Goal: Navigation & Orientation: Find specific page/section

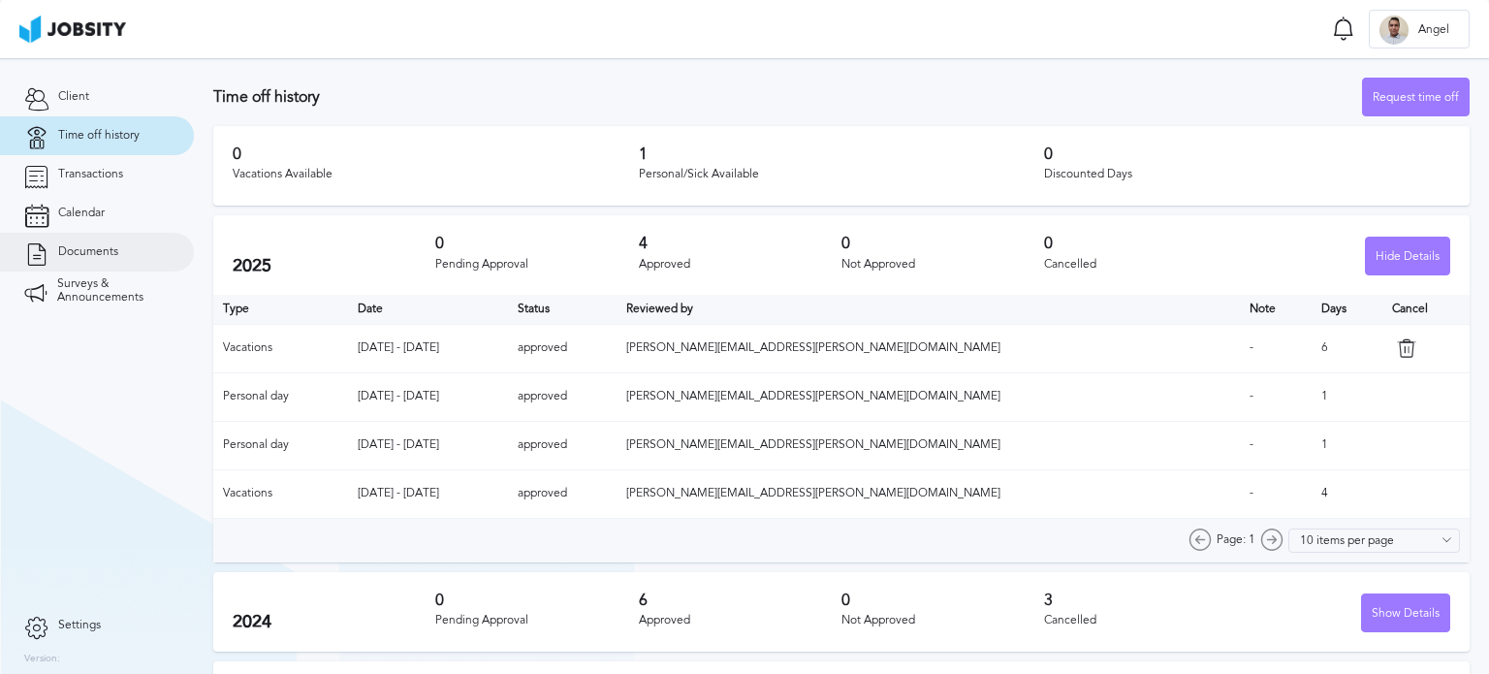
click at [124, 253] on link "Documents" at bounding box center [97, 252] width 194 height 39
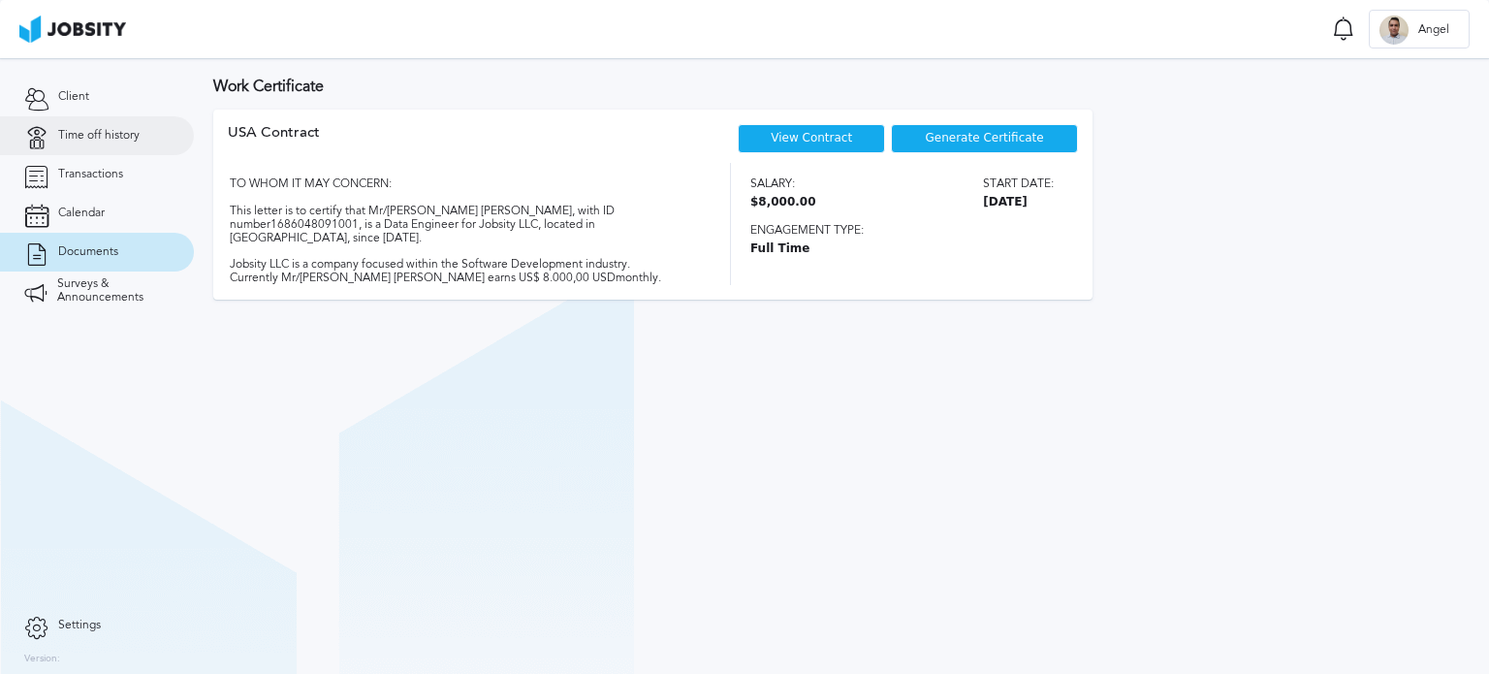
click at [92, 137] on span "Time off history" at bounding box center [98, 136] width 81 height 14
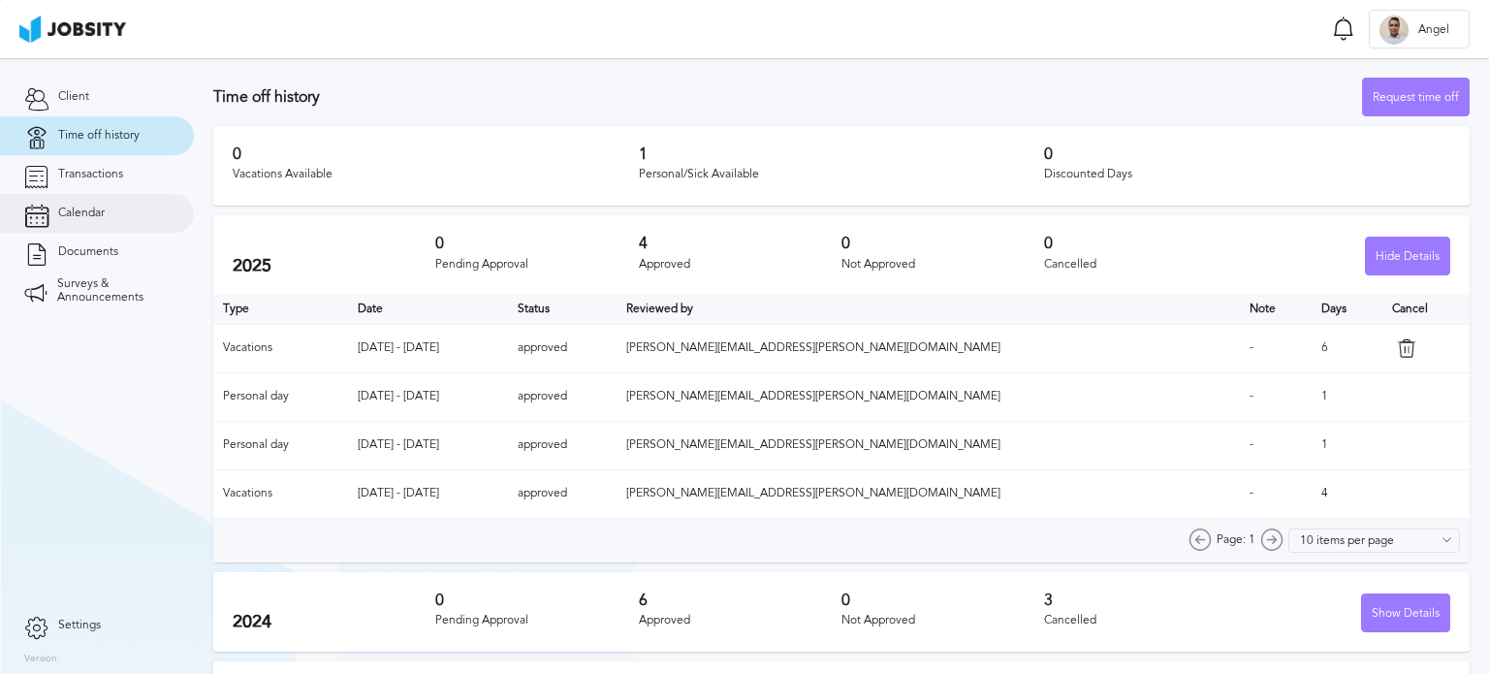
click at [98, 221] on link "Calendar" at bounding box center [97, 213] width 194 height 39
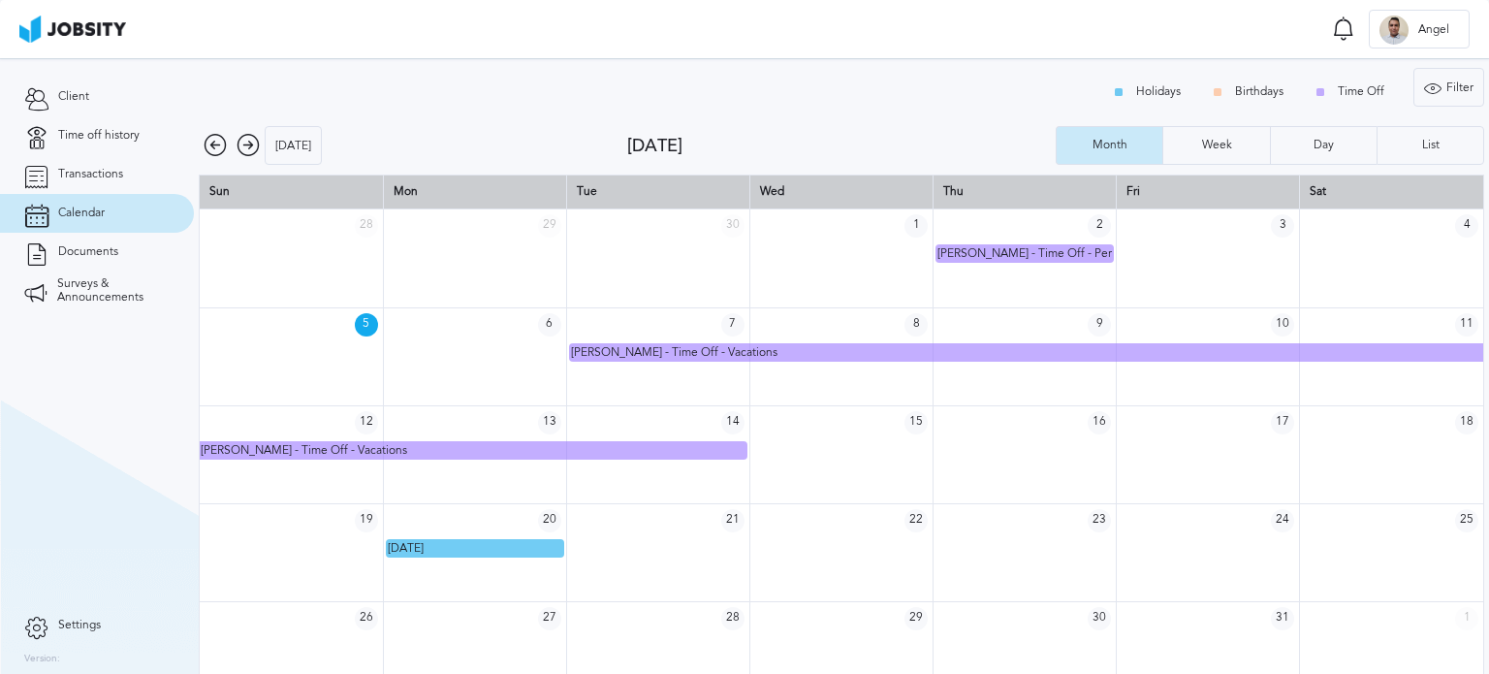
click at [214, 142] on icon at bounding box center [215, 145] width 23 height 23
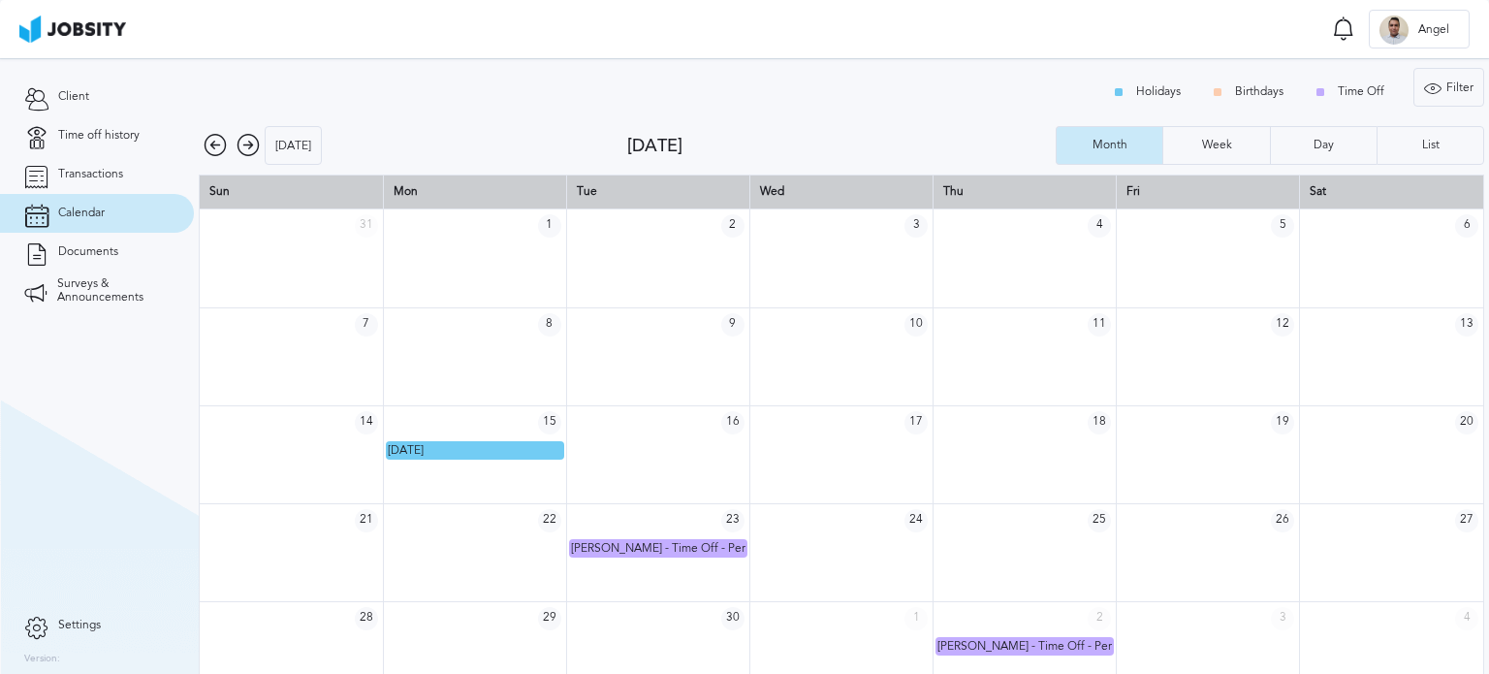
click at [214, 142] on icon at bounding box center [215, 145] width 23 height 23
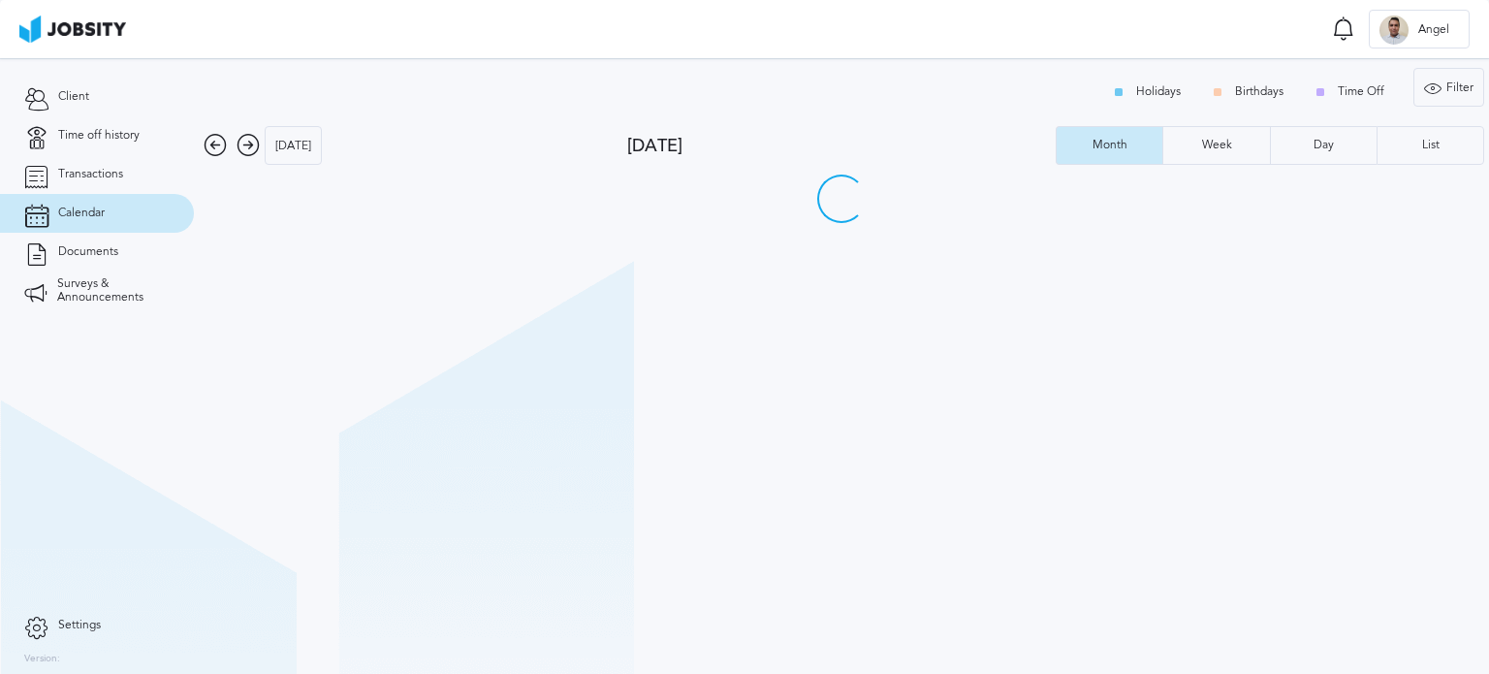
click at [214, 142] on icon at bounding box center [215, 145] width 23 height 23
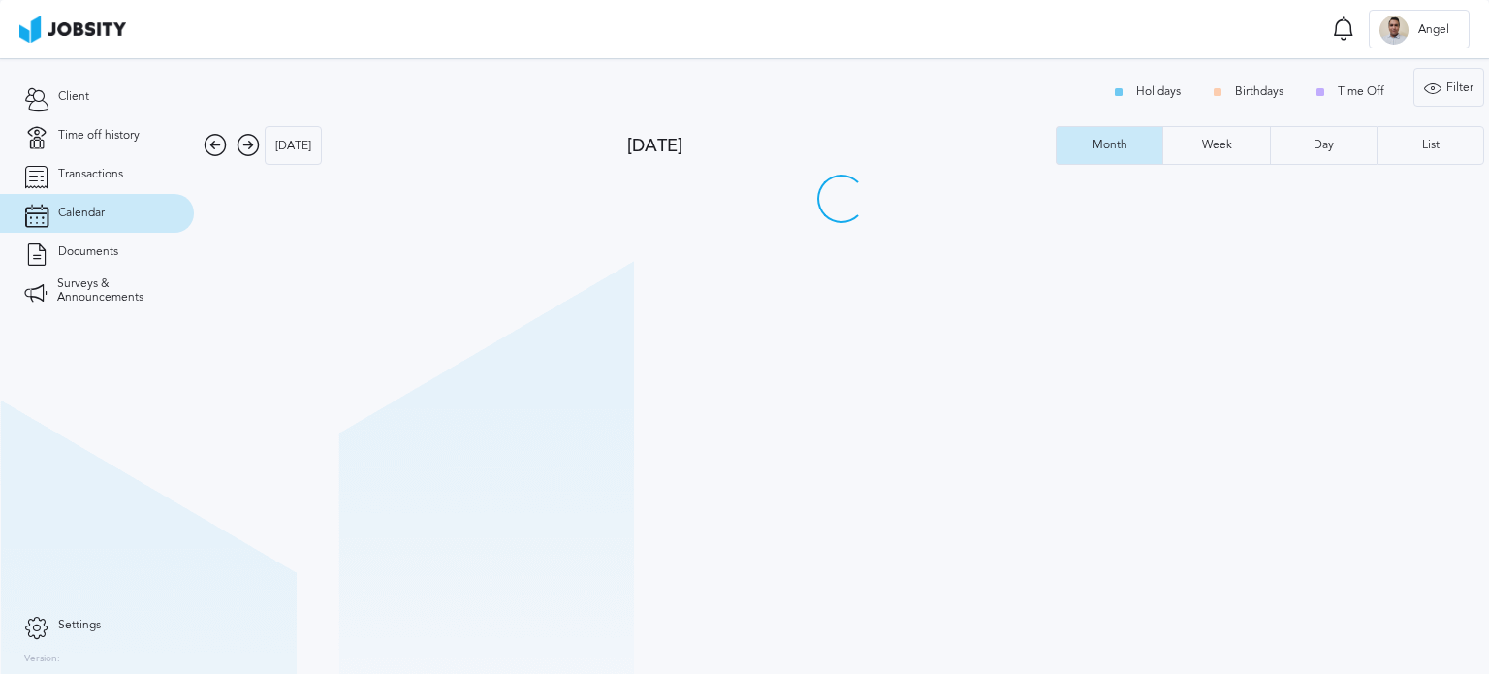
click at [214, 142] on icon at bounding box center [215, 145] width 23 height 23
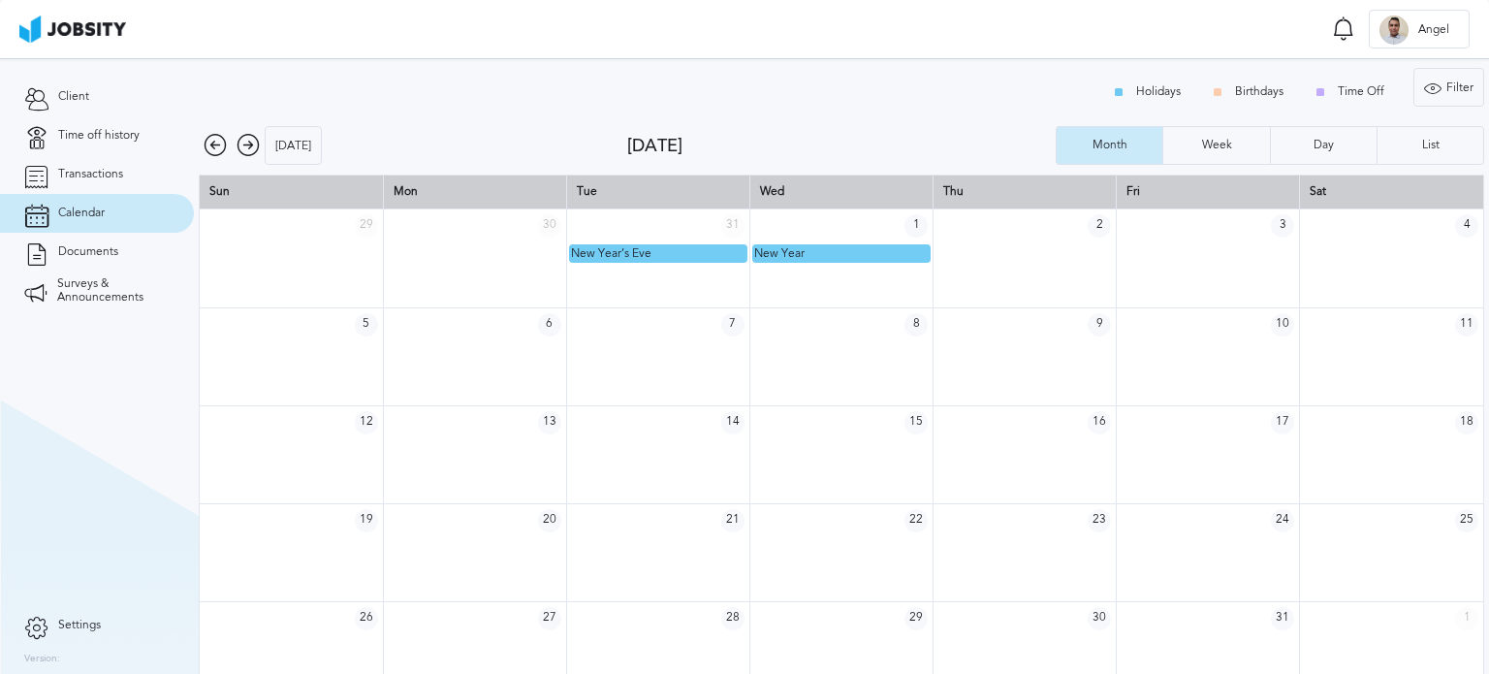
click at [244, 144] on icon at bounding box center [248, 145] width 23 height 23
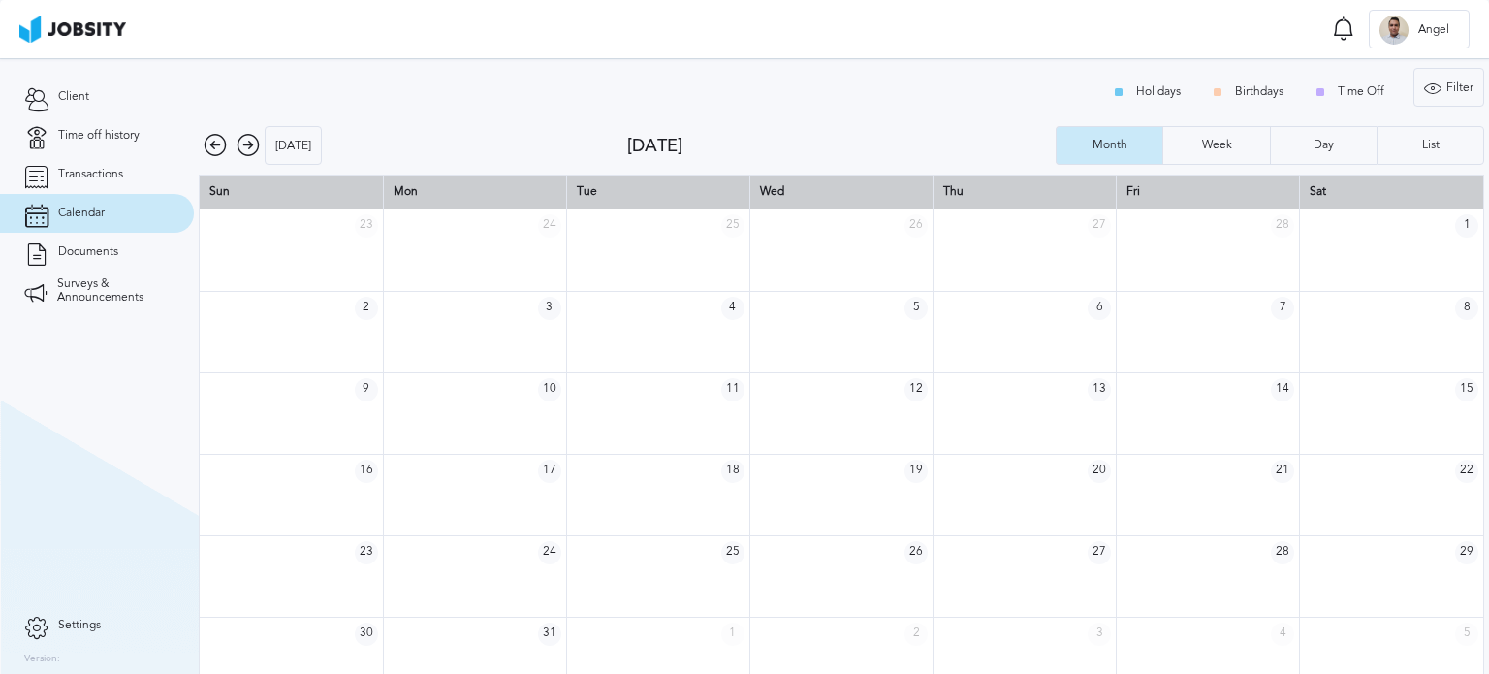
click at [244, 144] on icon at bounding box center [248, 145] width 23 height 23
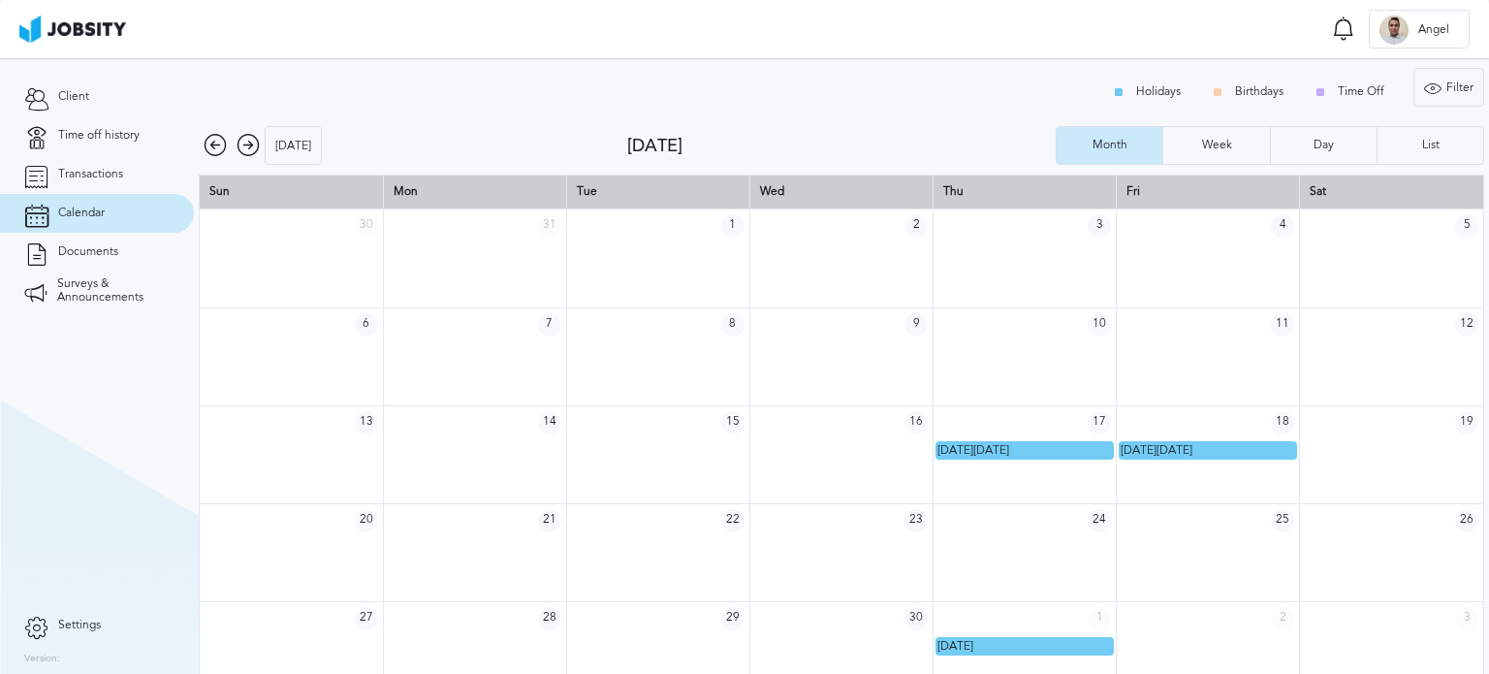
click at [254, 142] on icon at bounding box center [248, 145] width 23 height 23
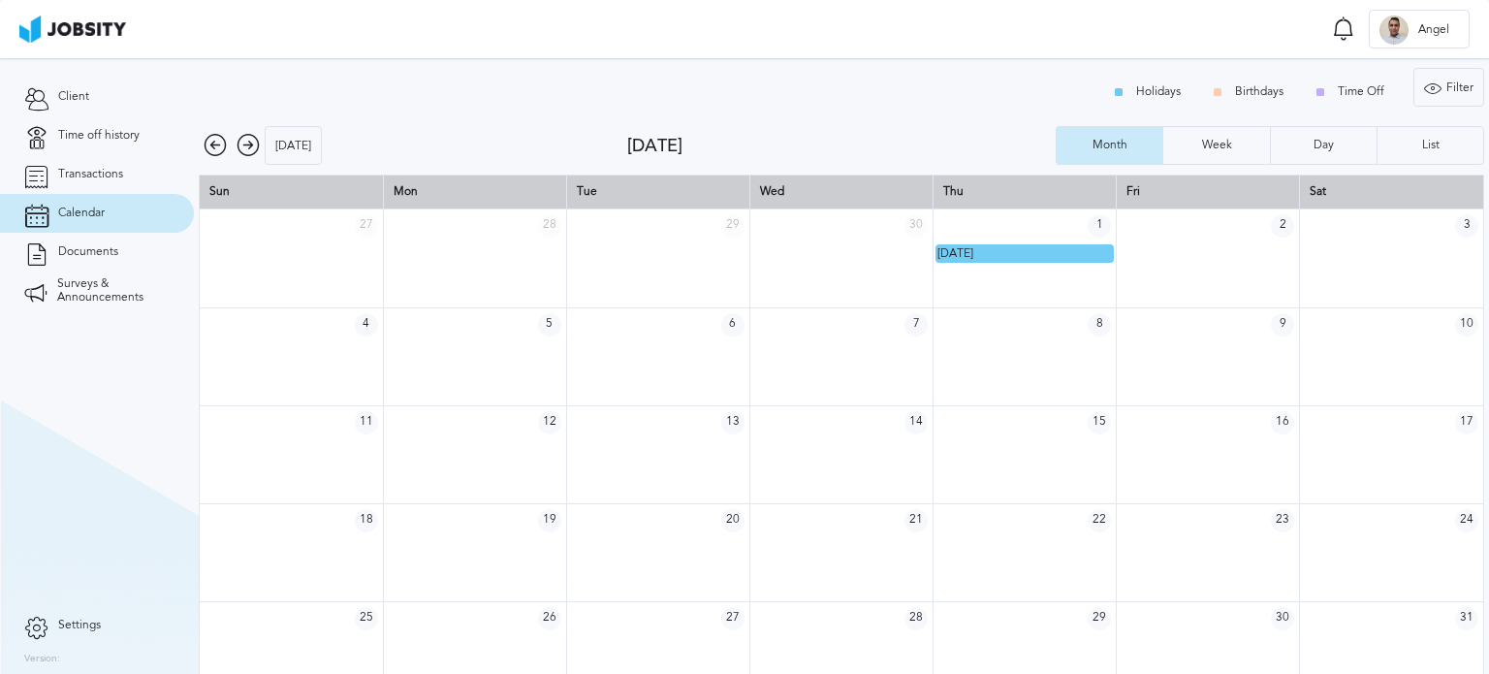
click at [250, 150] on icon at bounding box center [248, 145] width 23 height 23
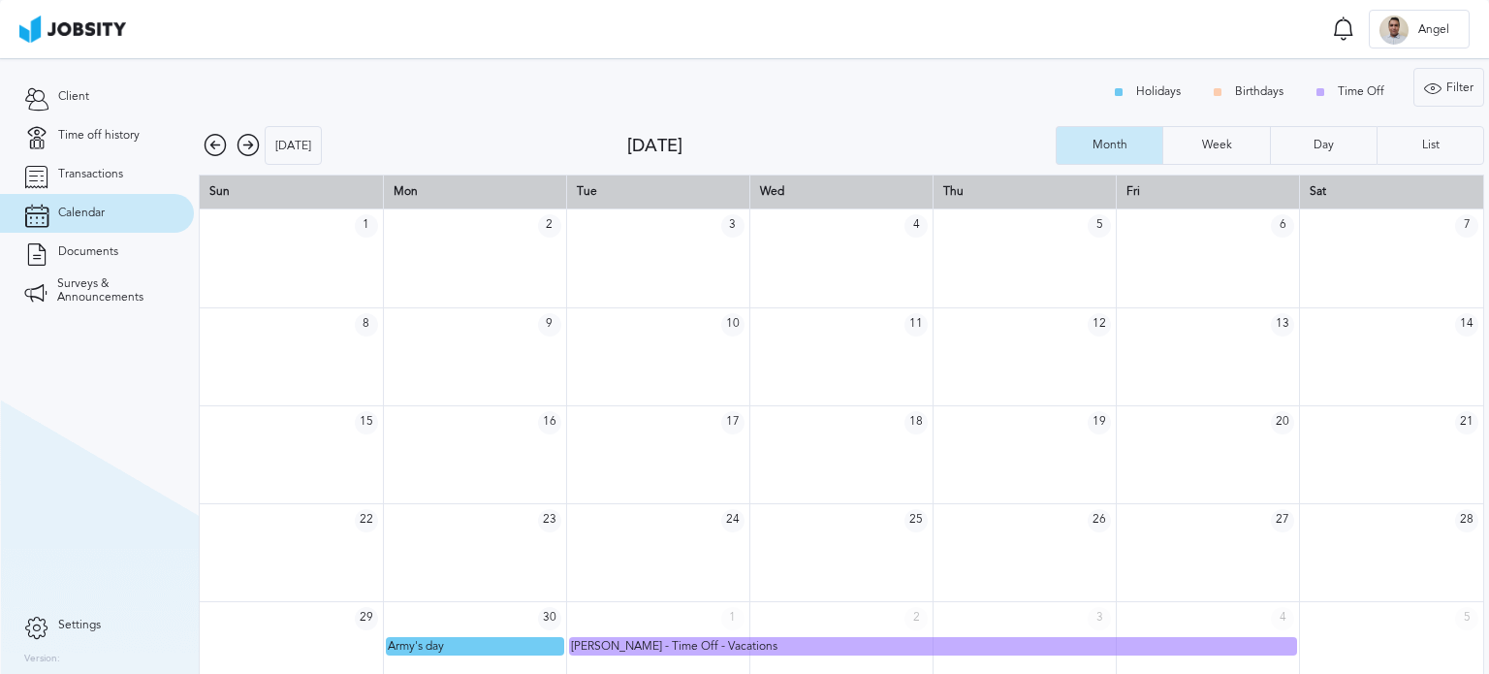
click at [255, 145] on icon at bounding box center [248, 145] width 23 height 23
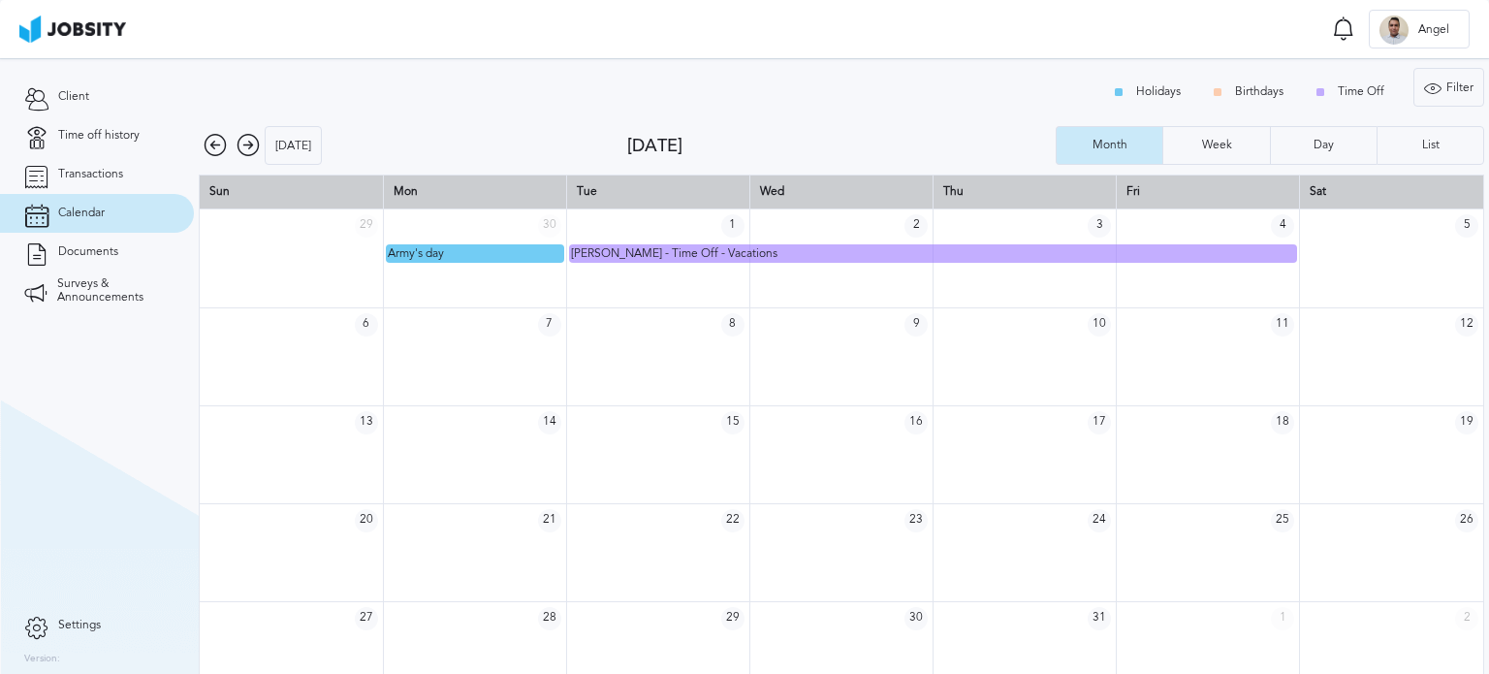
click at [255, 145] on icon at bounding box center [248, 145] width 23 height 23
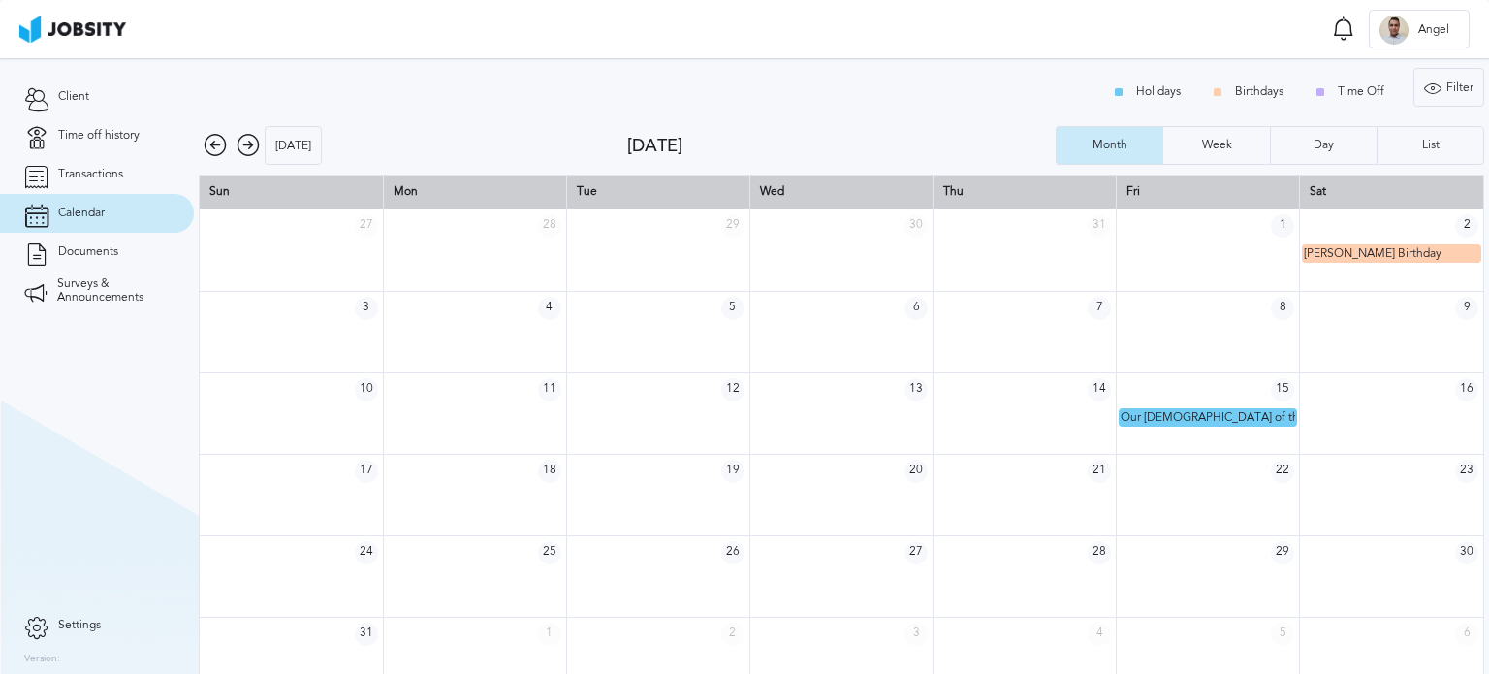
click at [255, 145] on icon at bounding box center [248, 145] width 23 height 23
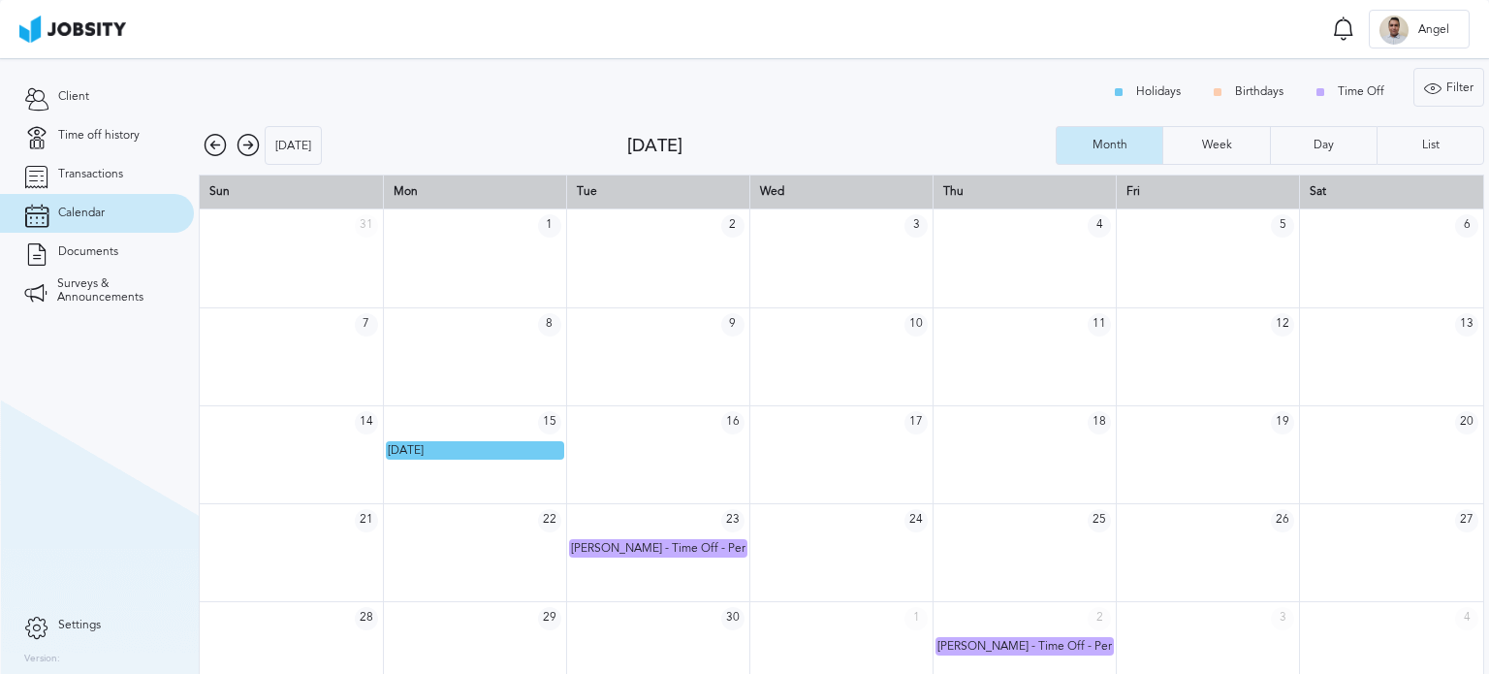
click at [255, 145] on icon at bounding box center [248, 145] width 23 height 23
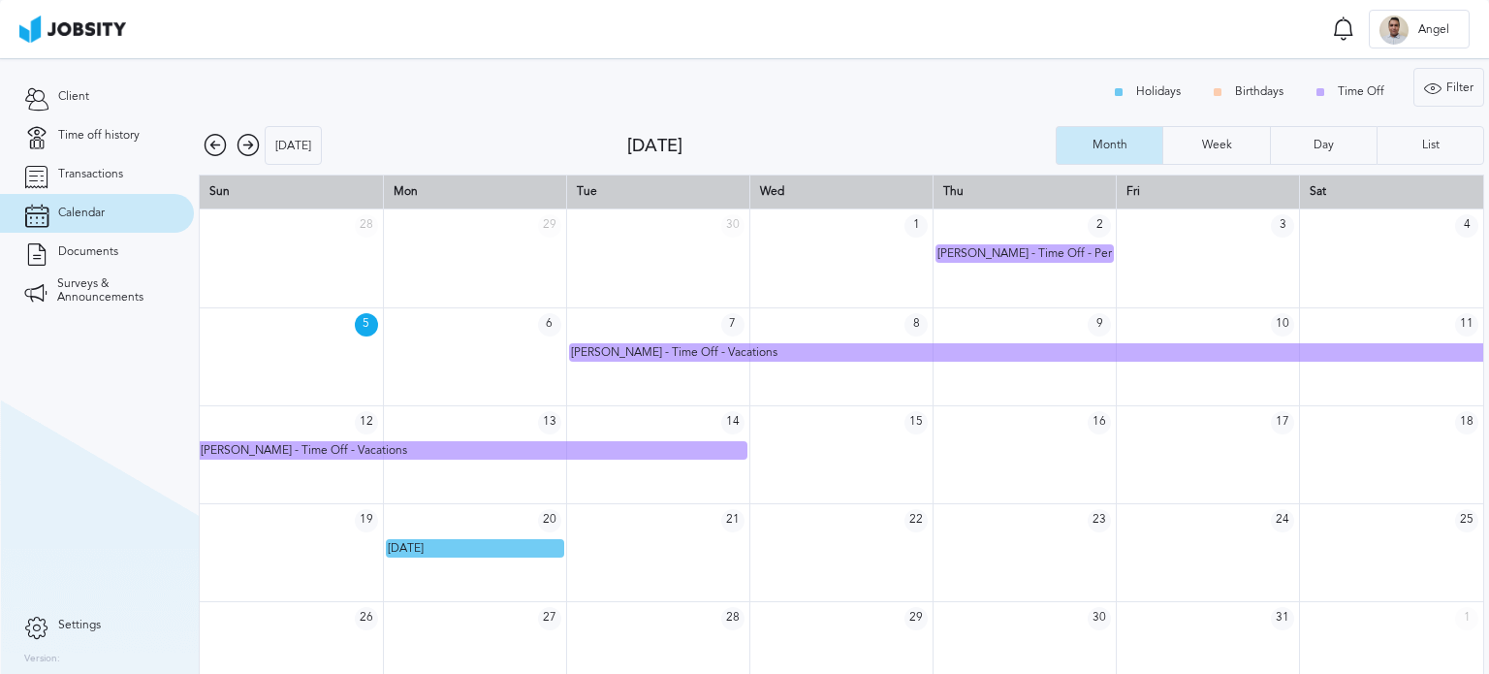
click at [255, 145] on icon at bounding box center [248, 145] width 23 height 23
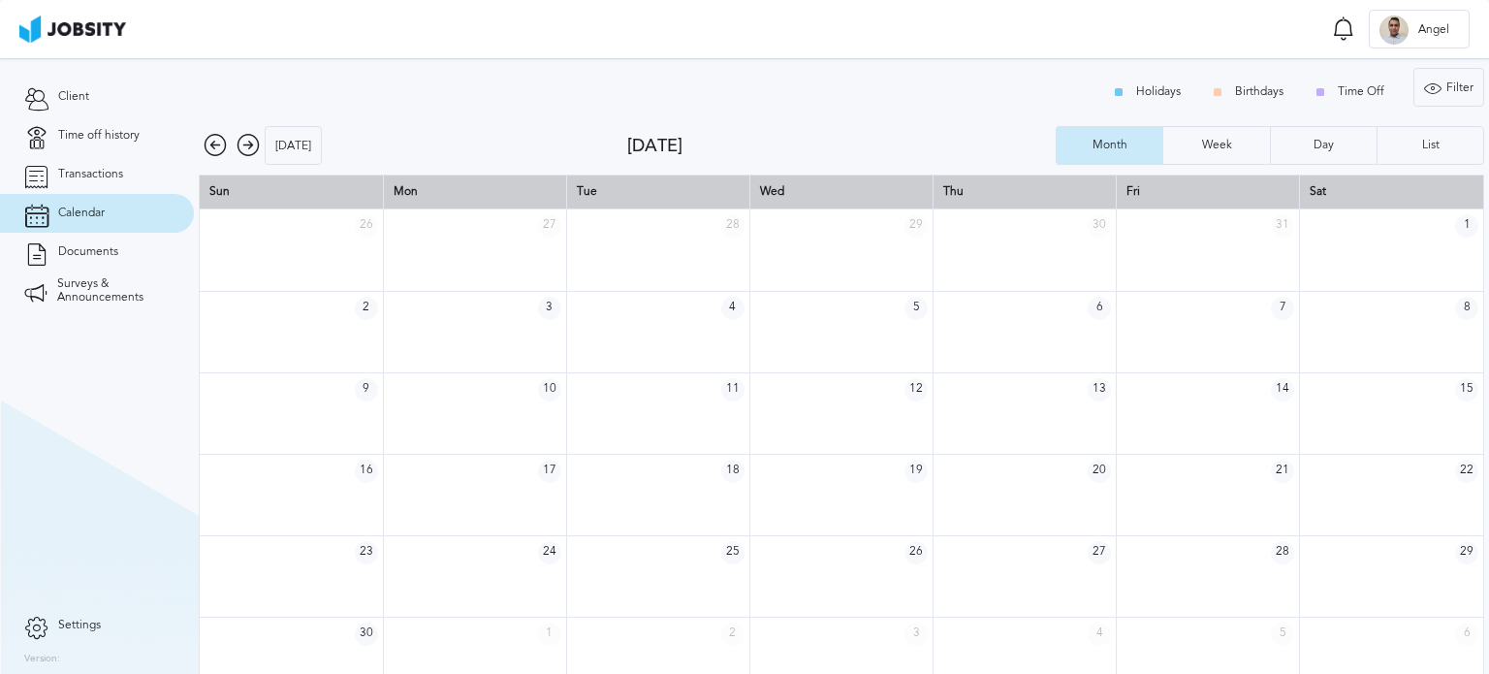
click at [255, 145] on icon at bounding box center [248, 145] width 23 height 23
